Goal: Navigation & Orientation: Understand site structure

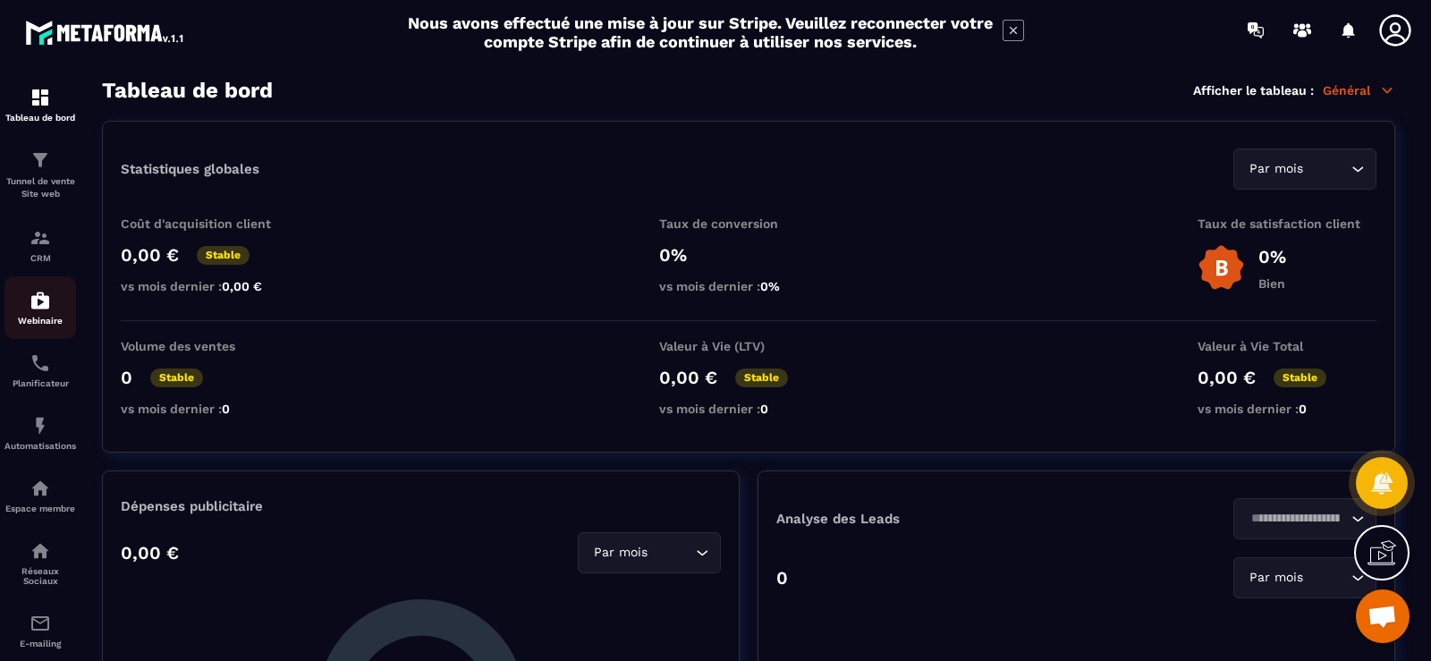
click at [42, 323] on p "Webinaire" at bounding box center [40, 321] width 72 height 10
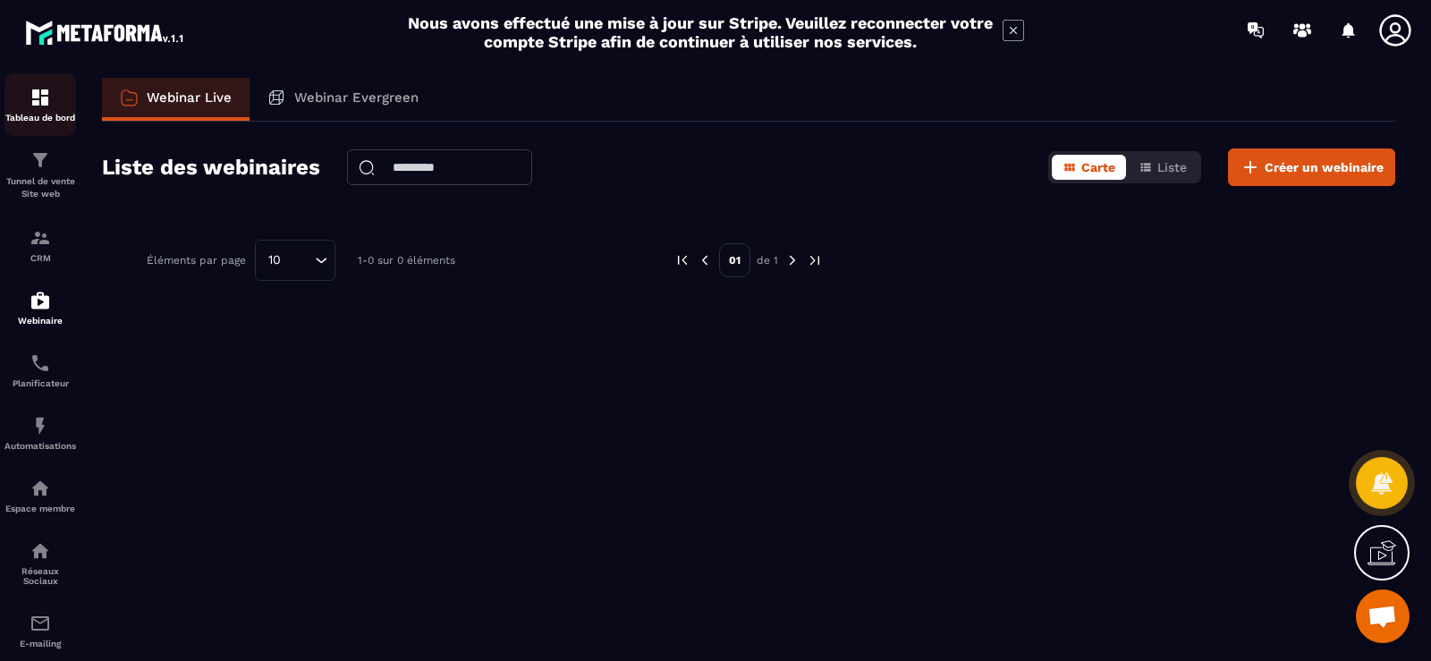
click at [30, 102] on img at bounding box center [40, 97] width 21 height 21
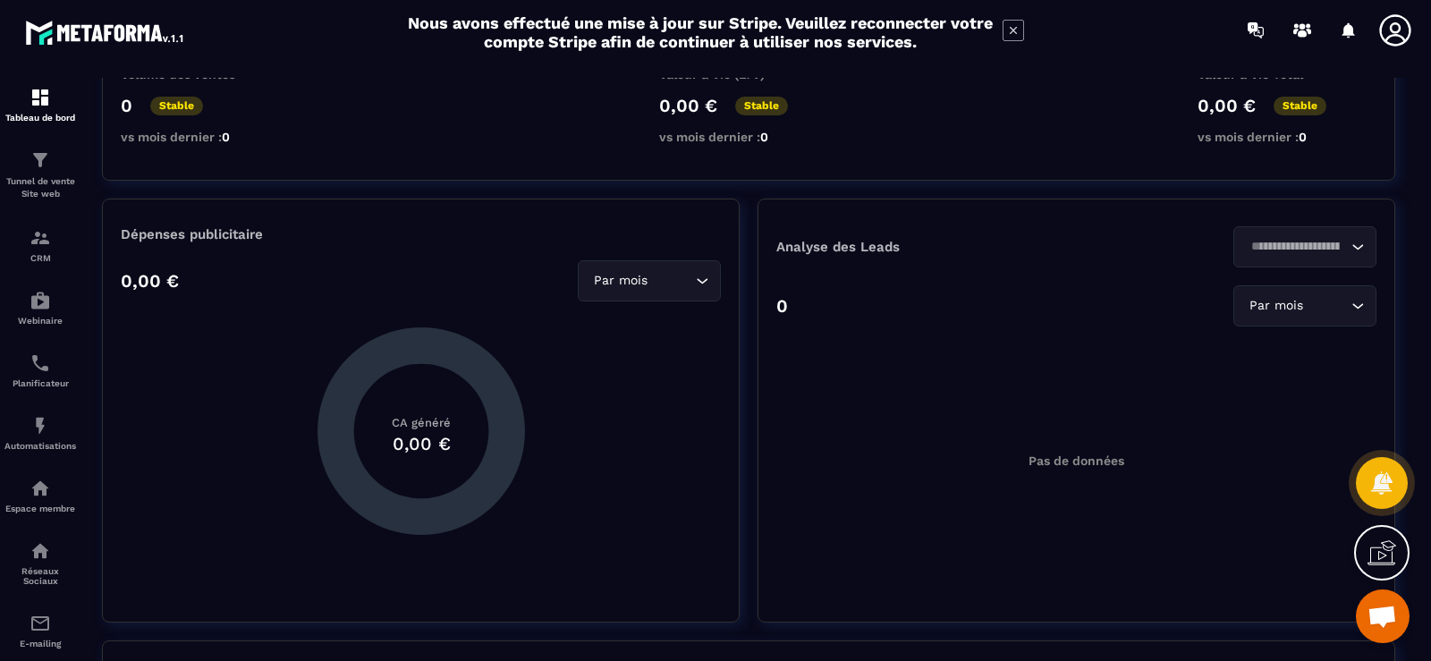
scroll to position [136, 0]
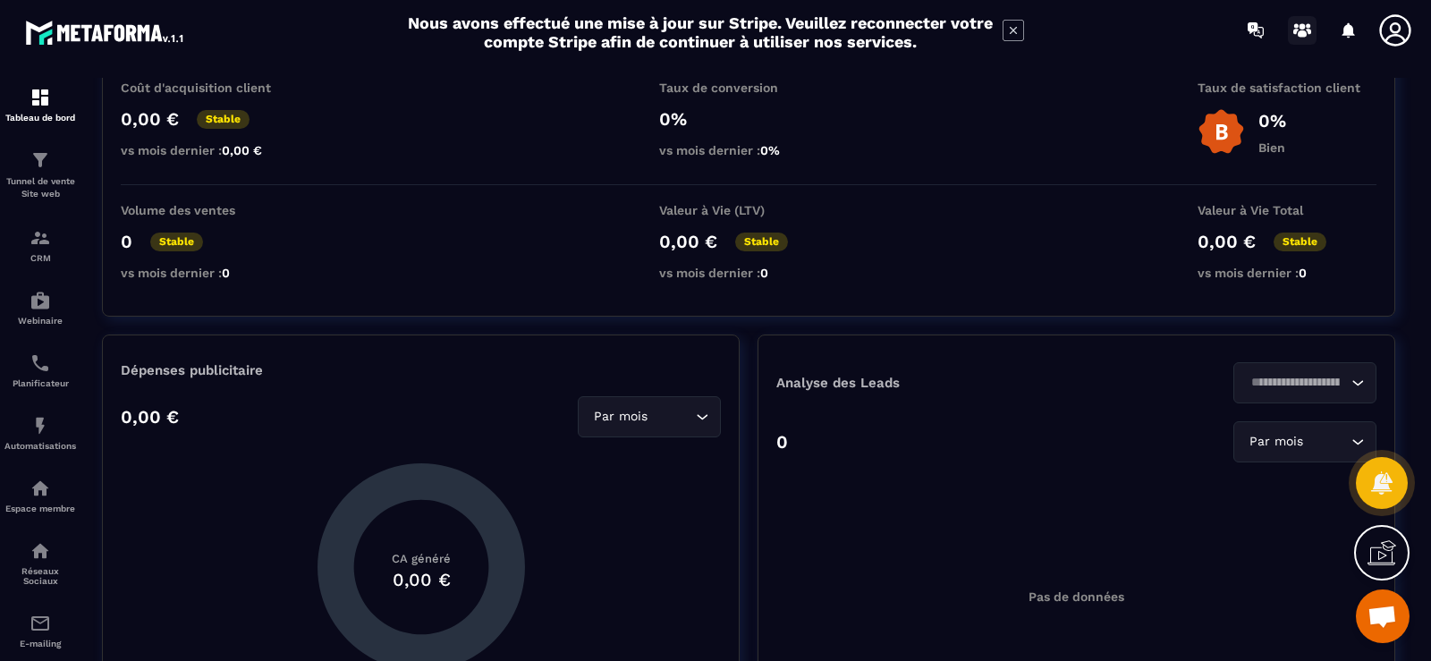
click at [1296, 33] on icon at bounding box center [1302, 30] width 29 height 29
click at [1342, 30] on div at bounding box center [1348, 31] width 36 height 36
click at [1346, 30] on div at bounding box center [1348, 31] width 36 height 36
click at [1299, 30] on icon at bounding box center [1302, 30] width 29 height 29
click at [41, 376] on div "Planificateur" at bounding box center [40, 370] width 72 height 36
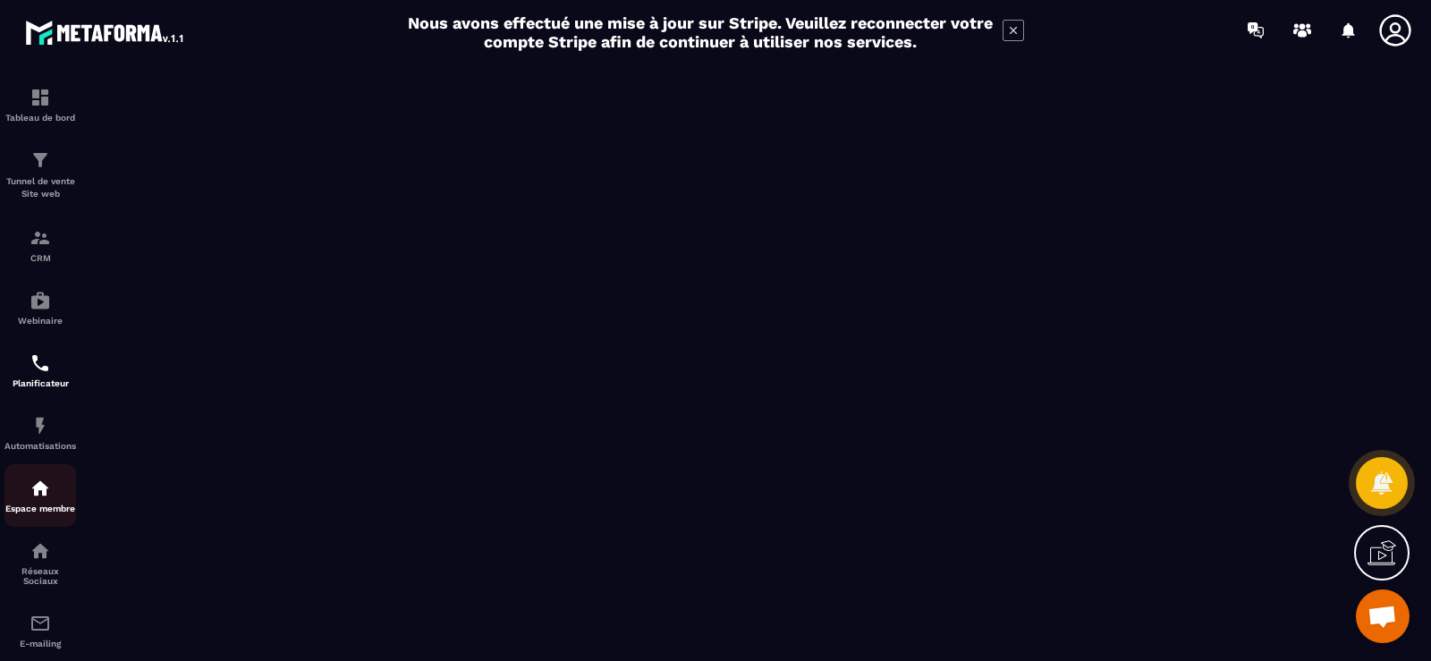
click at [31, 507] on p "Espace membre" at bounding box center [40, 508] width 72 height 10
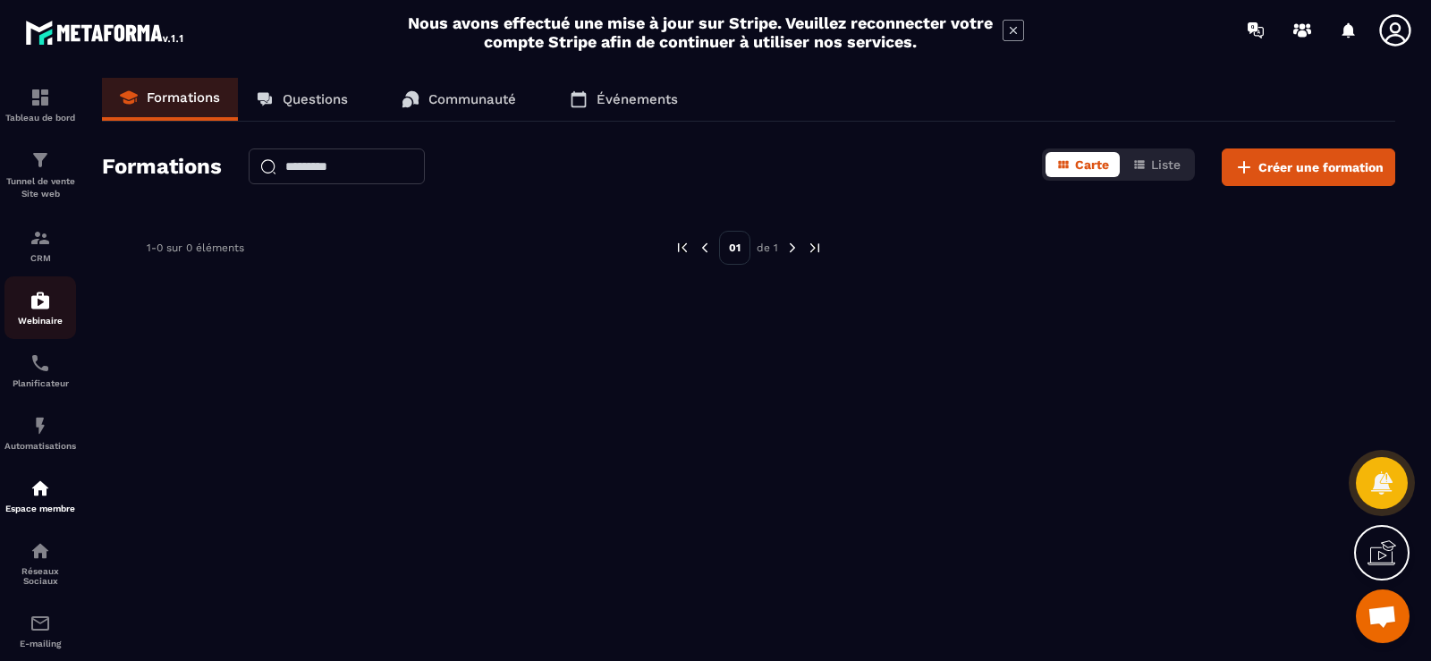
click at [33, 309] on img at bounding box center [40, 300] width 21 height 21
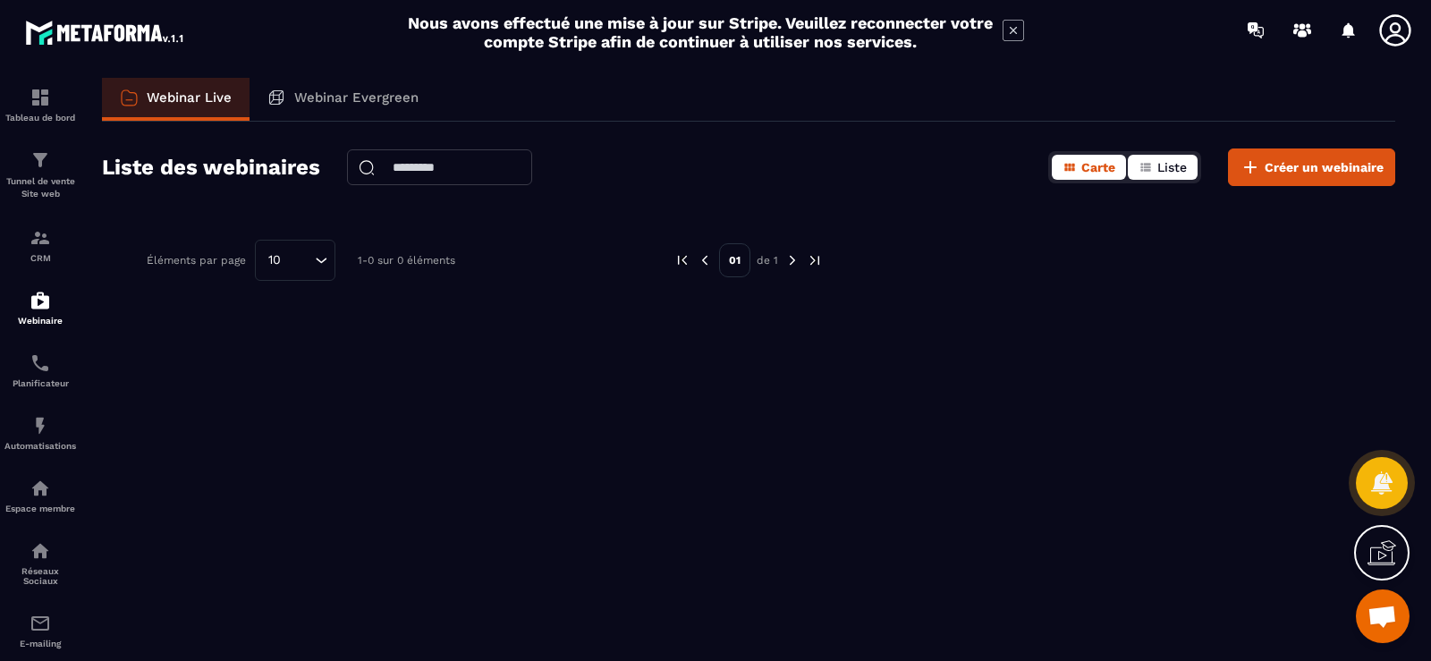
click at [1164, 167] on span "Liste" at bounding box center [1172, 167] width 30 height 14
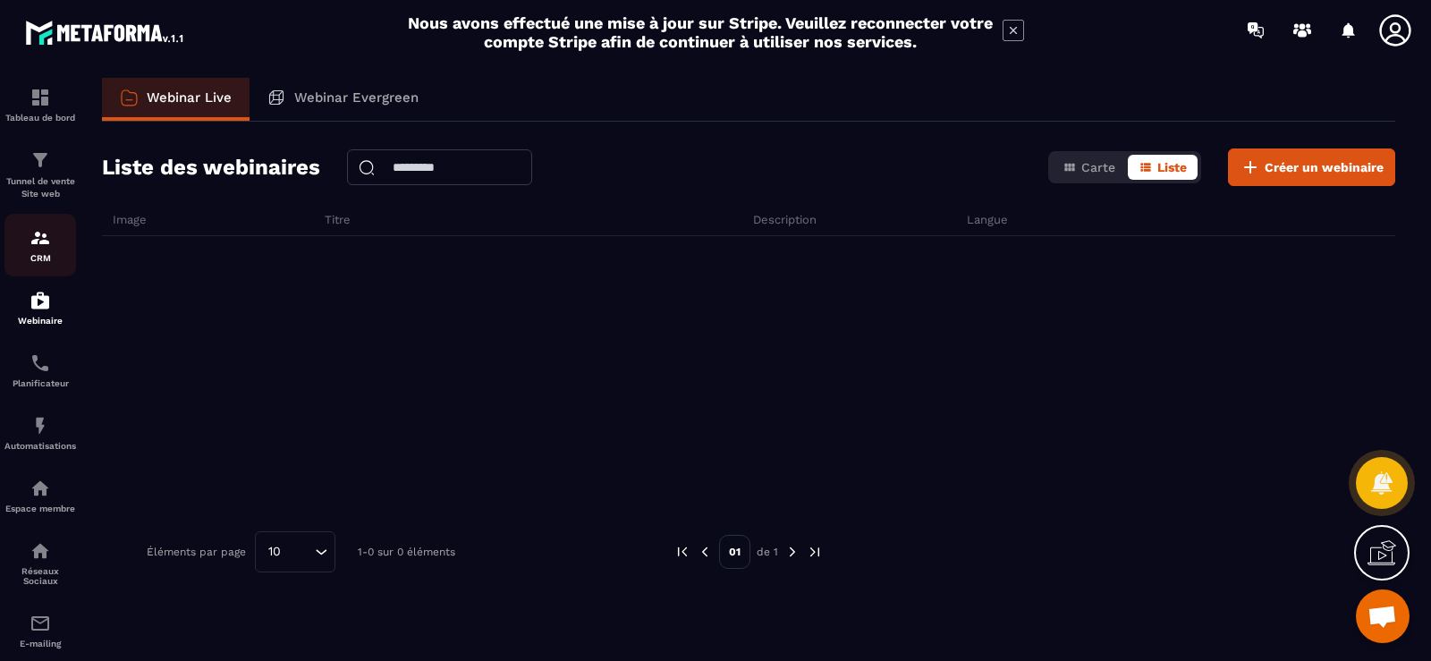
click at [38, 226] on link "CRM" at bounding box center [40, 245] width 72 height 63
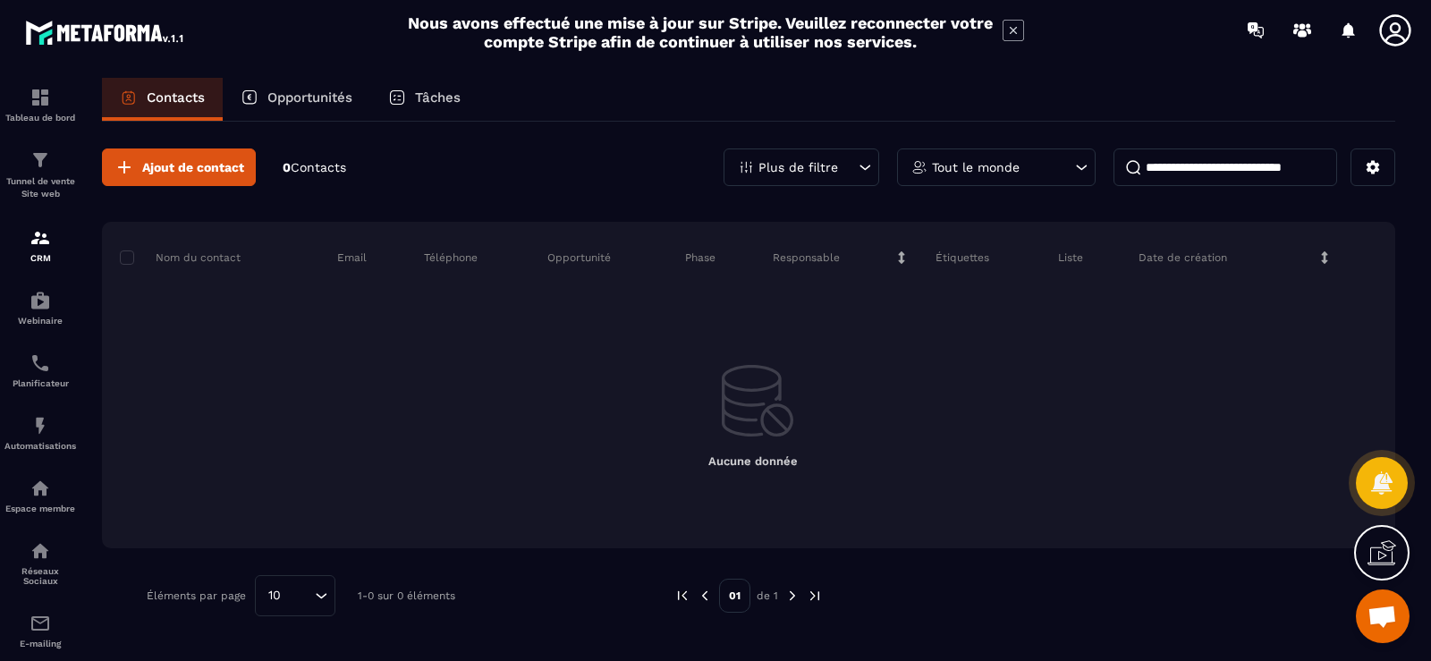
click at [334, 90] on p "Opportunités" at bounding box center [309, 97] width 85 height 16
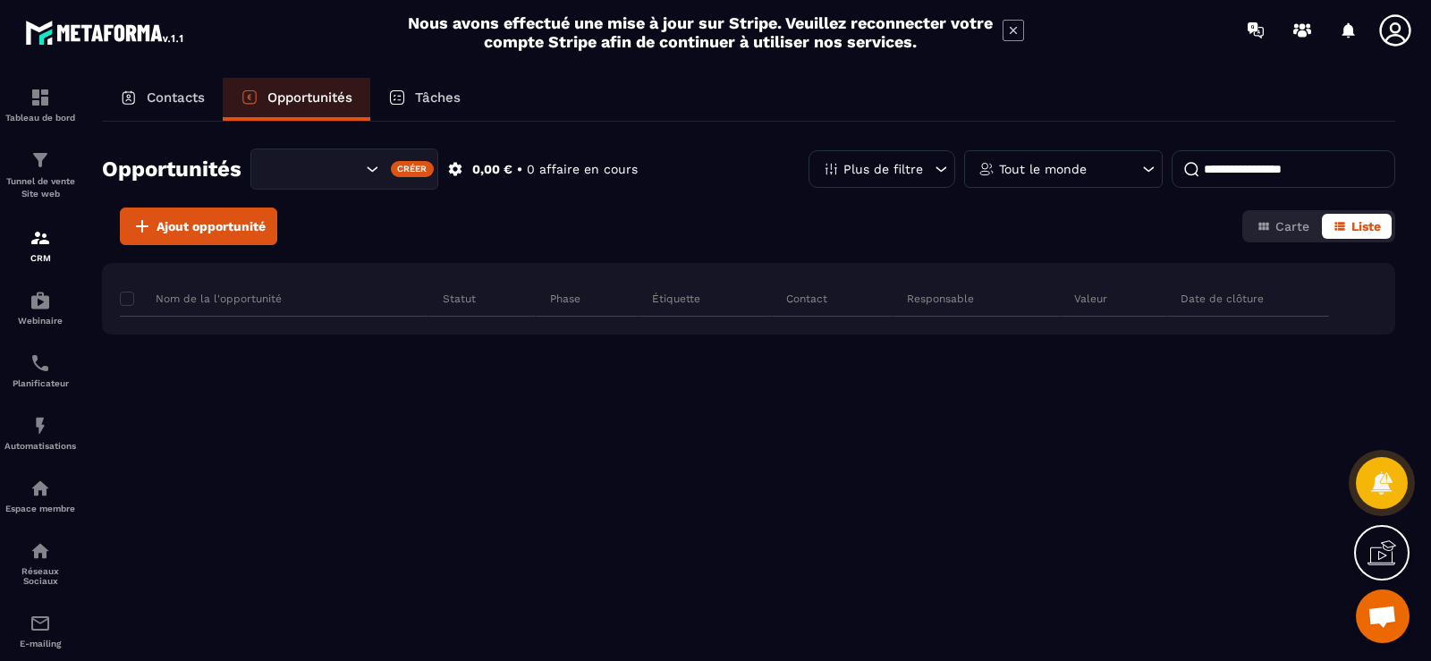
click at [419, 89] on div "Tâches" at bounding box center [424, 99] width 108 height 43
